Goal: Task Accomplishment & Management: Complete application form

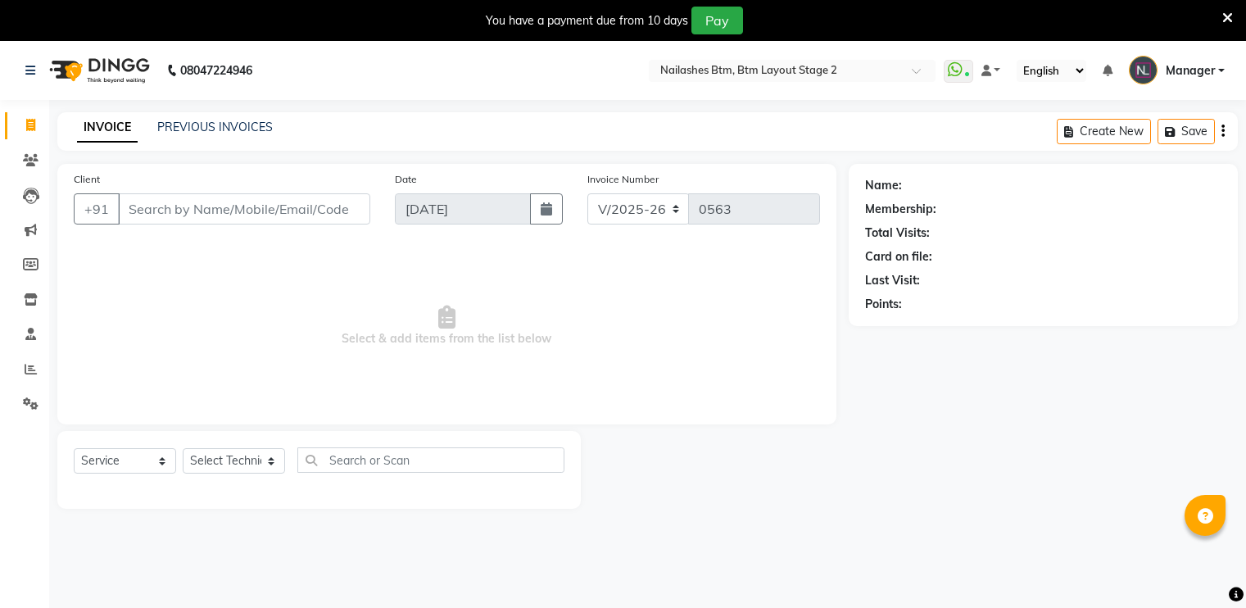
select select "6721"
select select "service"
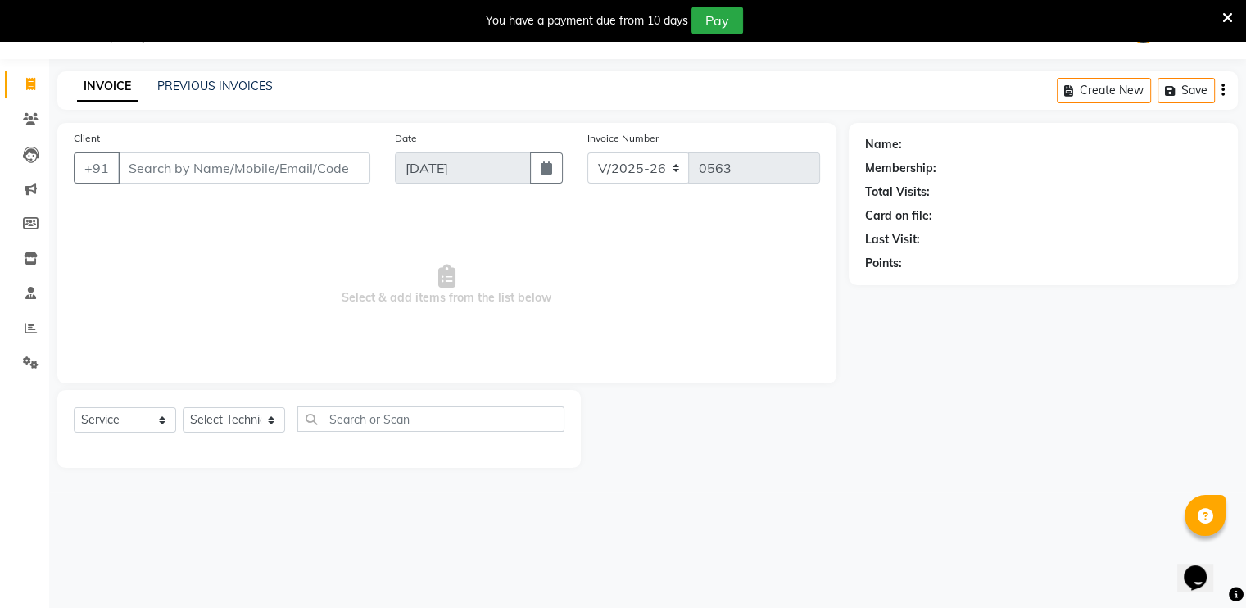
click at [1224, 17] on icon at bounding box center [1227, 18] width 11 height 15
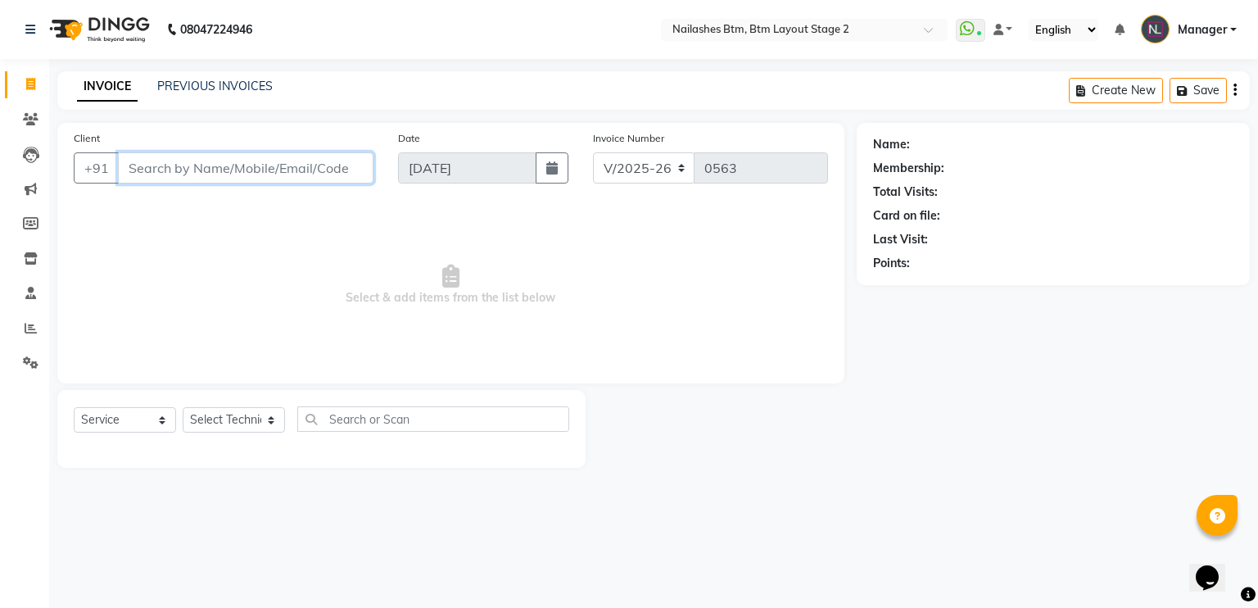
click at [177, 161] on input "Client" at bounding box center [246, 167] width 256 height 31
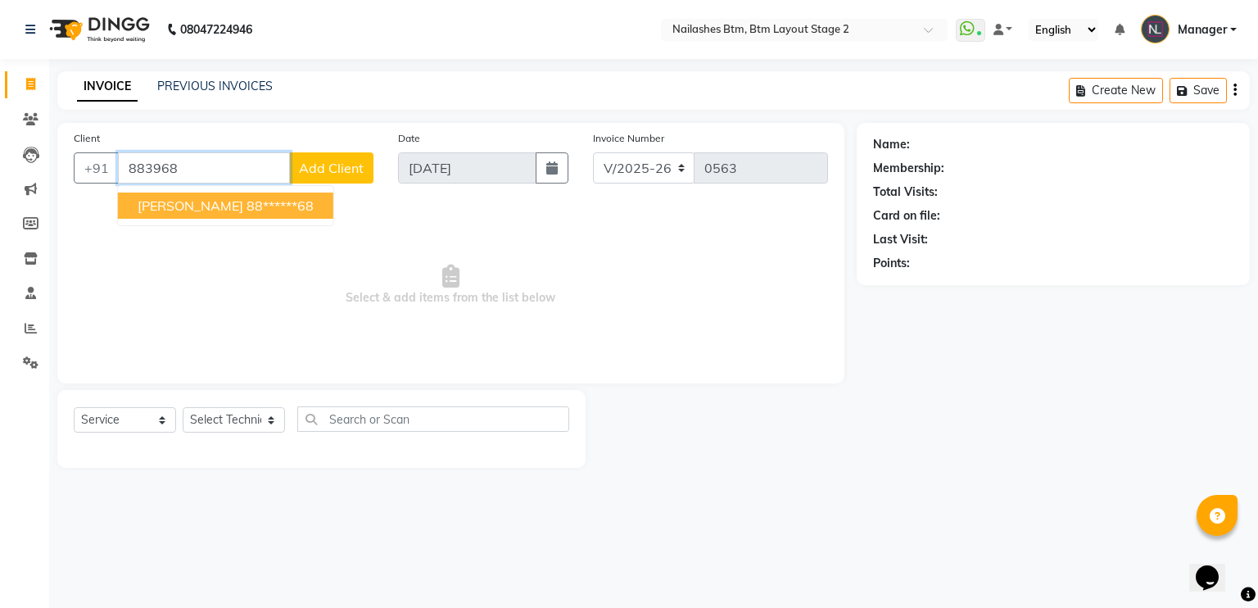
click at [190, 207] on span "[PERSON_NAME]" at bounding box center [191, 205] width 106 height 16
type input "88******68"
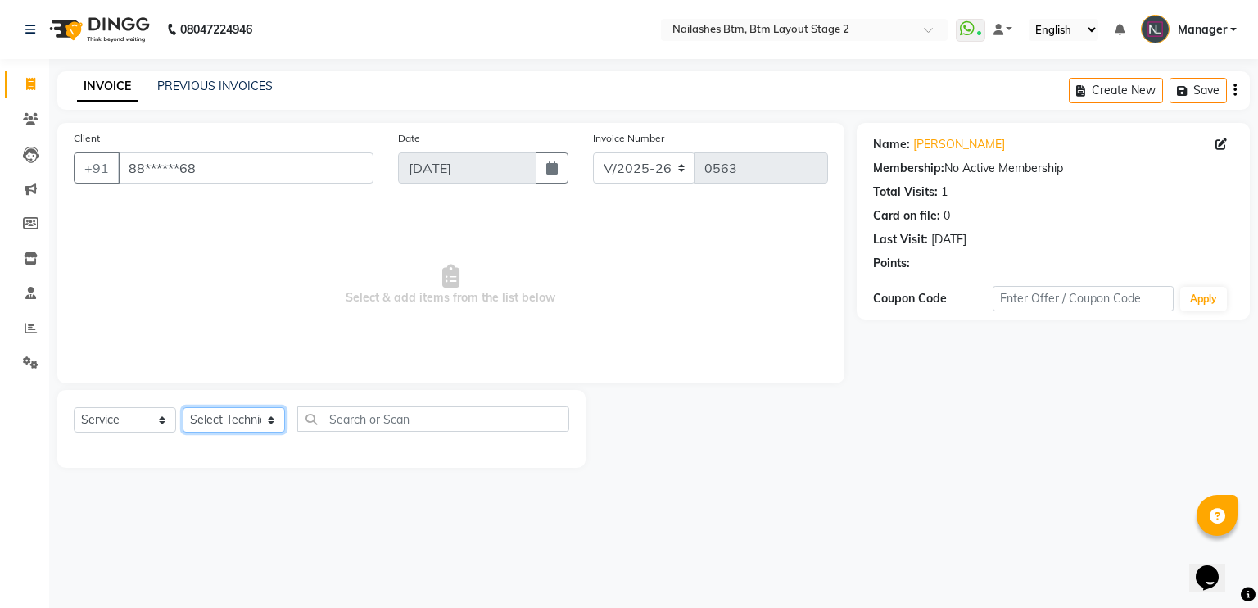
click at [234, 420] on select "Select Technician Akash Manager [PERSON_NAME] [PERSON_NAME]" at bounding box center [234, 419] width 102 height 25
select select "67515"
click at [183, 408] on select "Select Technician Akash Manager [PERSON_NAME] [PERSON_NAME]" at bounding box center [234, 419] width 102 height 25
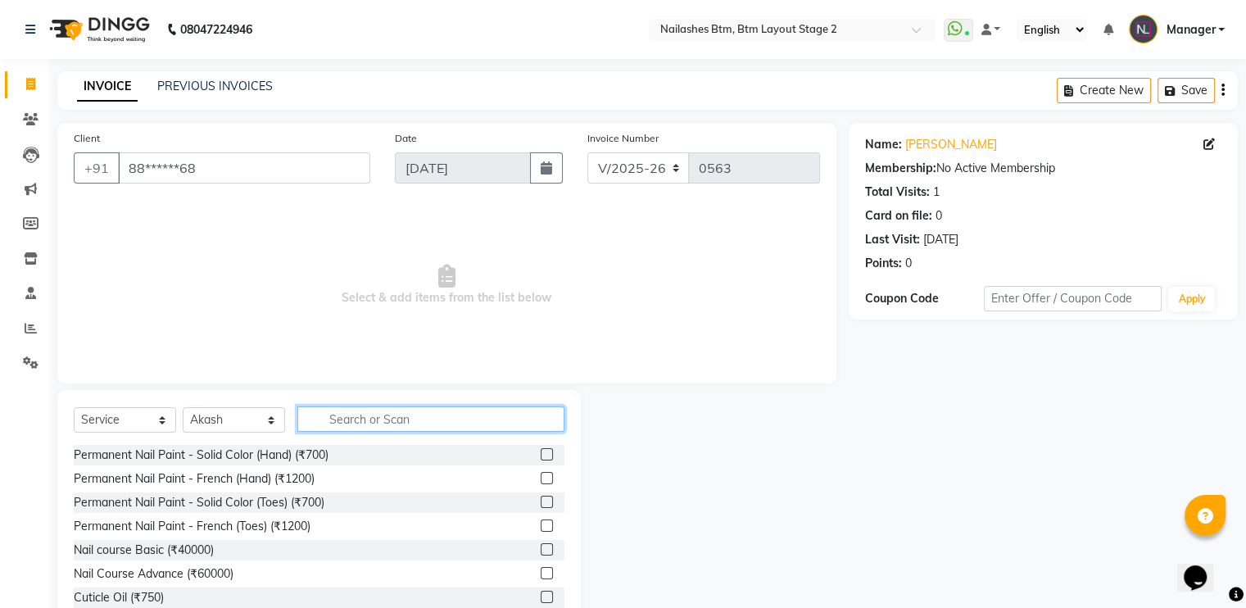
click at [337, 410] on input "text" at bounding box center [430, 418] width 267 height 25
type input "a"
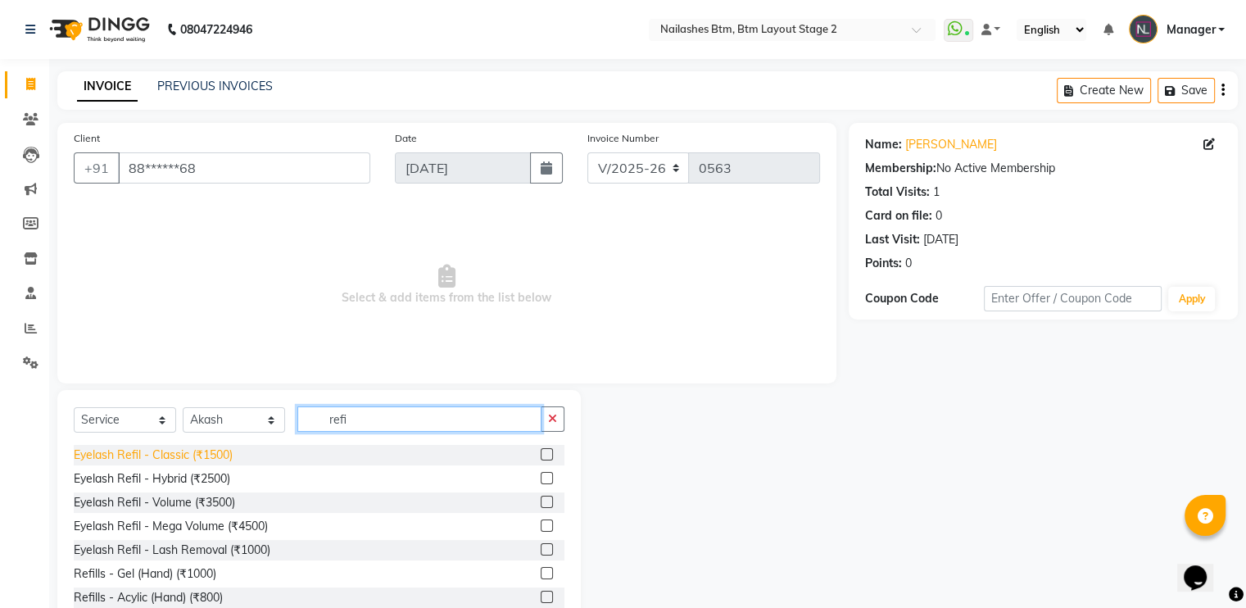
type input "refi"
click at [197, 460] on div "Eyelash Refil - Classic (₹1500)" at bounding box center [153, 454] width 159 height 17
checkbox input "false"
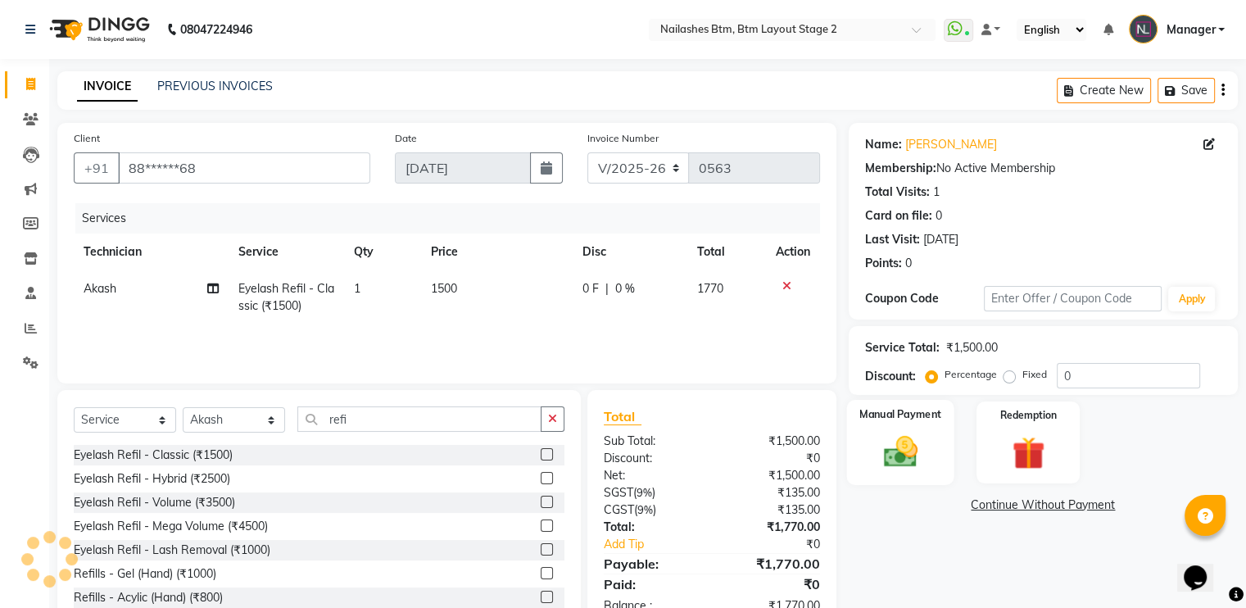
click at [882, 465] on img at bounding box center [899, 451] width 55 height 39
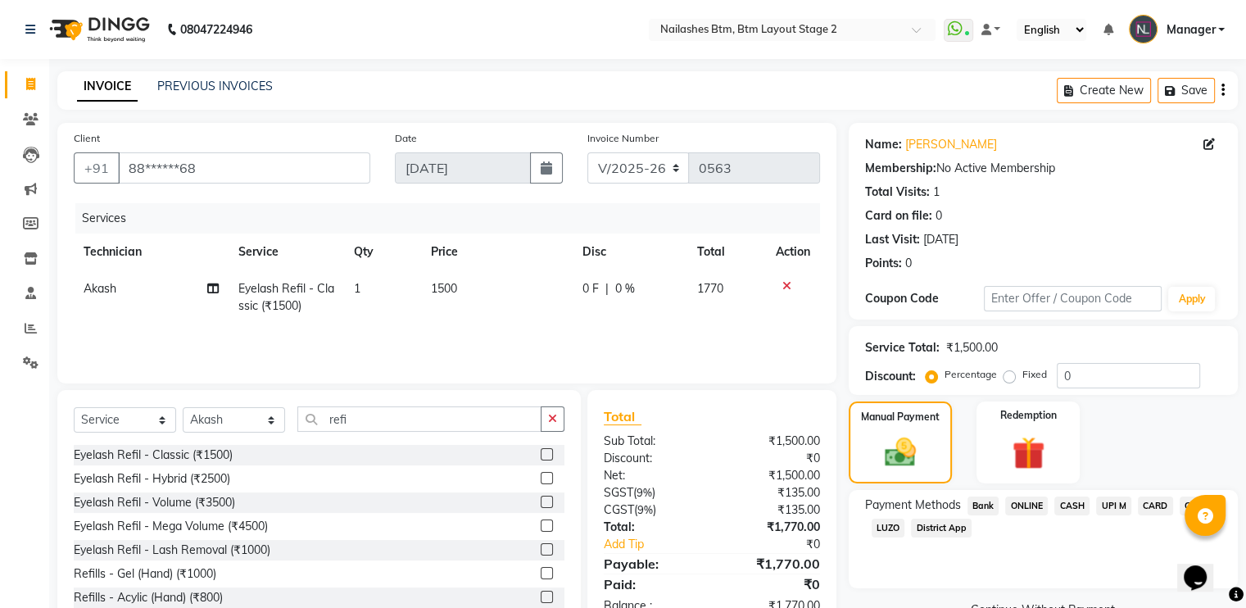
scroll to position [48, 0]
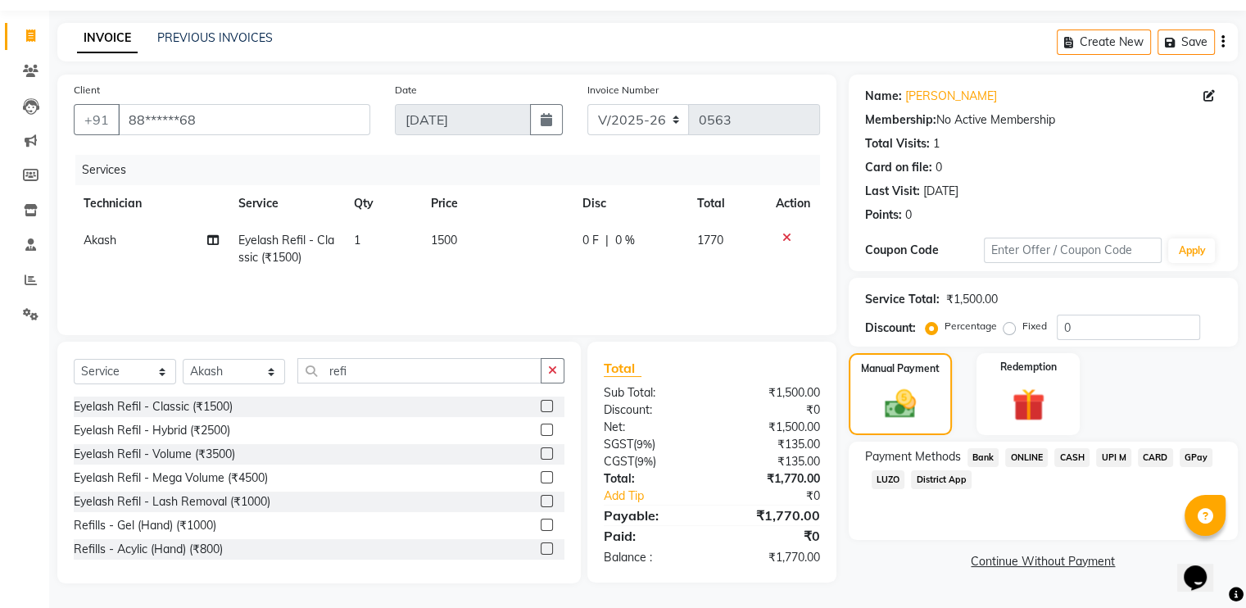
click at [1187, 453] on span "GPay" at bounding box center [1197, 457] width 34 height 19
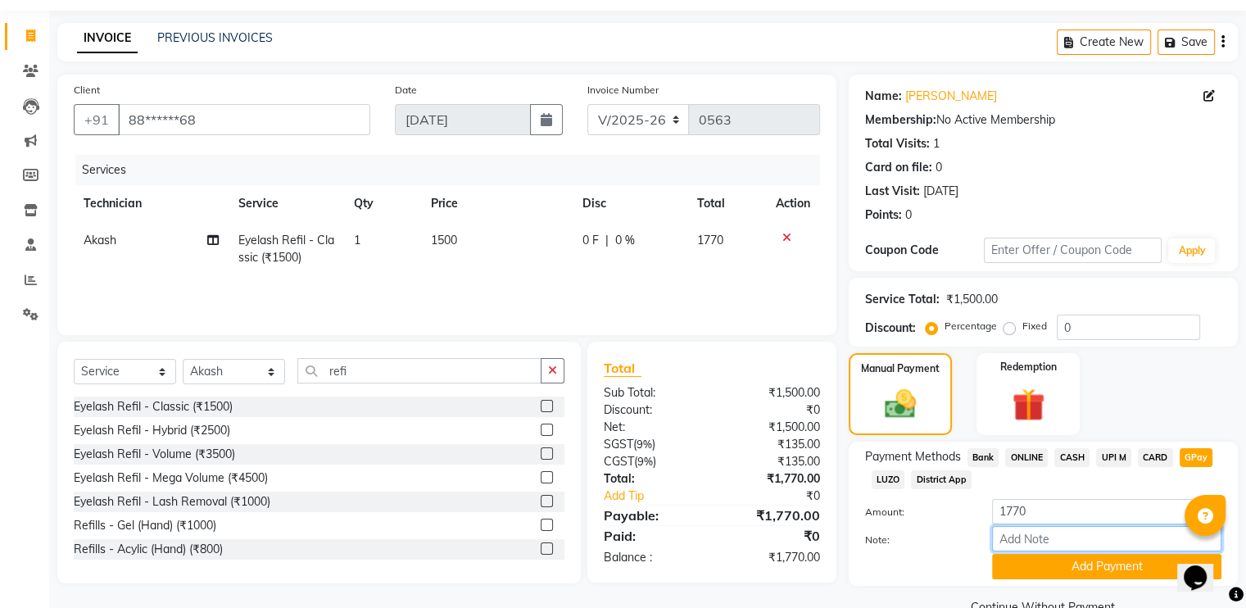
click at [1088, 551] on input "Note:" at bounding box center [1106, 538] width 229 height 25
click at [1091, 578] on button "Add Payment" at bounding box center [1106, 566] width 229 height 25
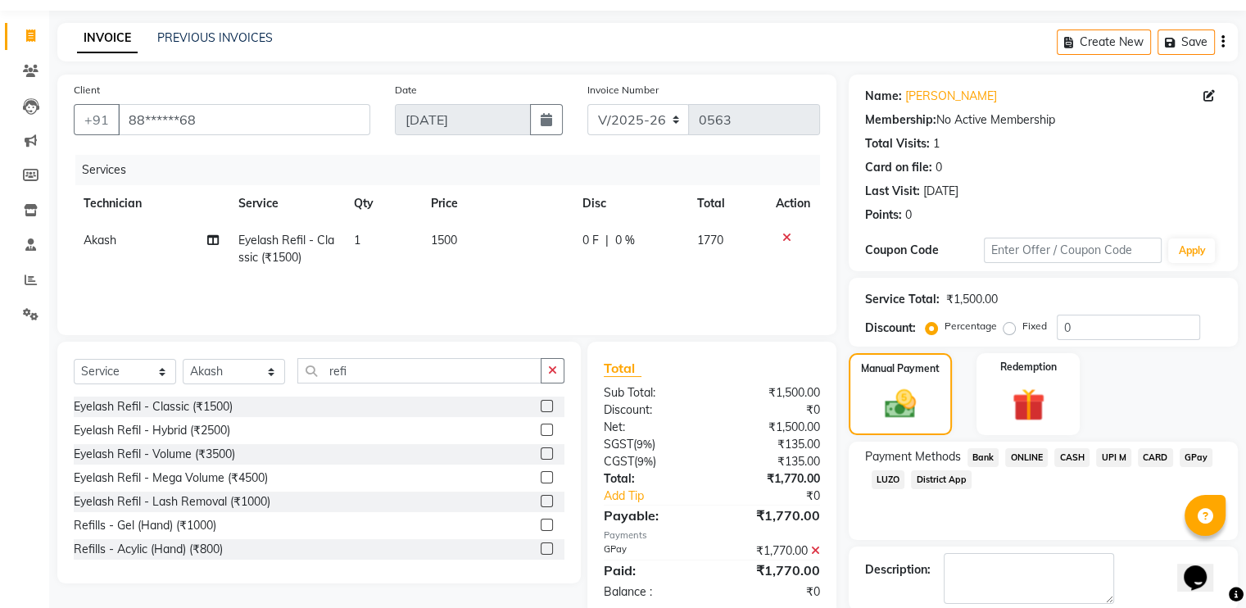
scroll to position [129, 0]
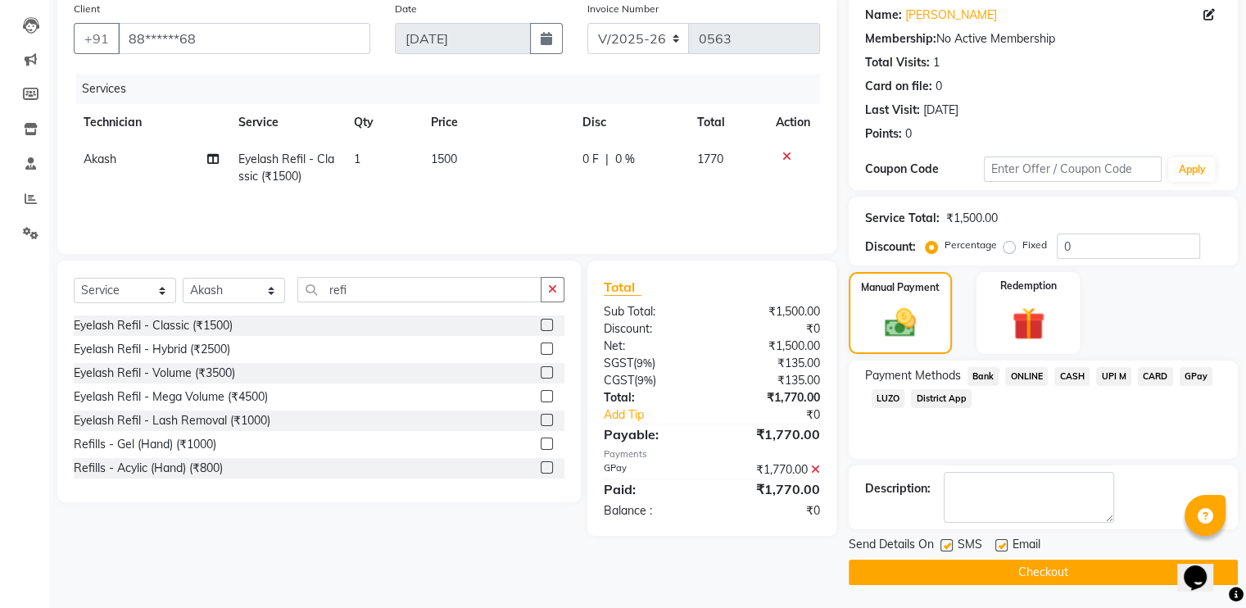
click at [1089, 573] on button "Checkout" at bounding box center [1043, 571] width 389 height 25
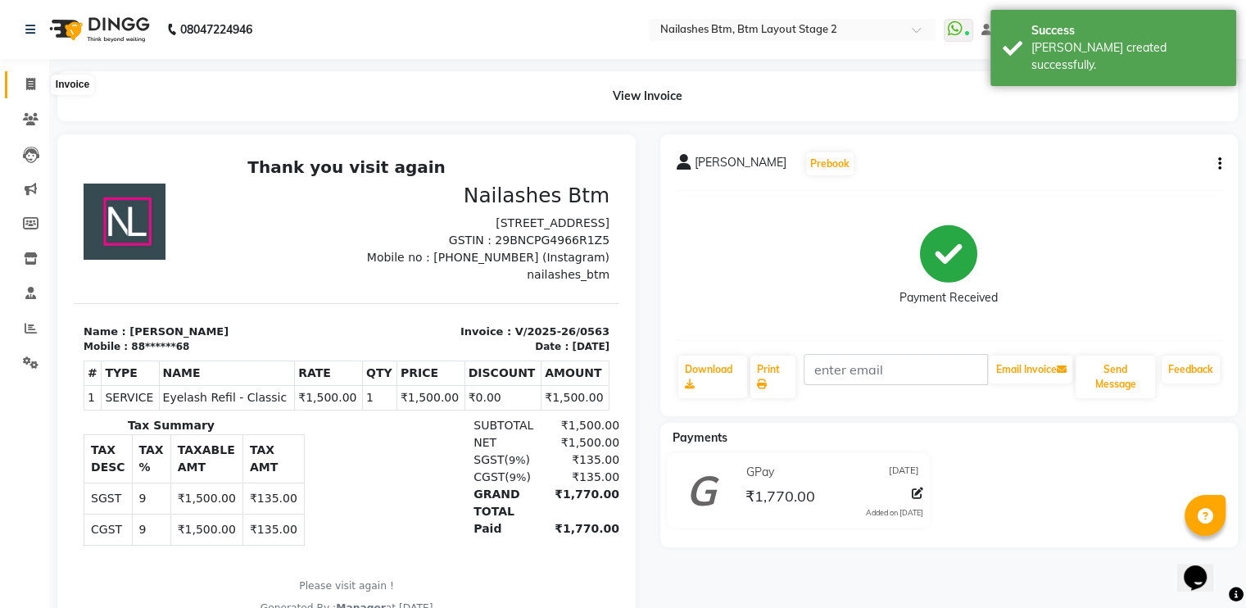
click at [29, 84] on icon at bounding box center [30, 84] width 9 height 12
select select "service"
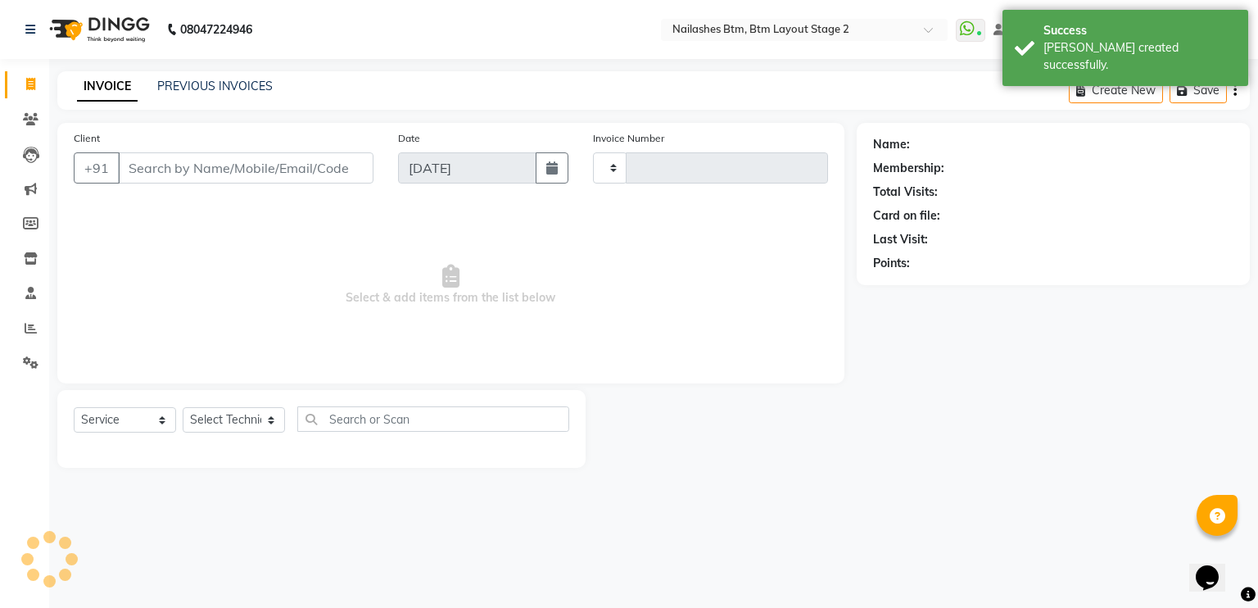
type input "0564"
select select "6721"
